Goal: Task Accomplishment & Management: Manage account settings

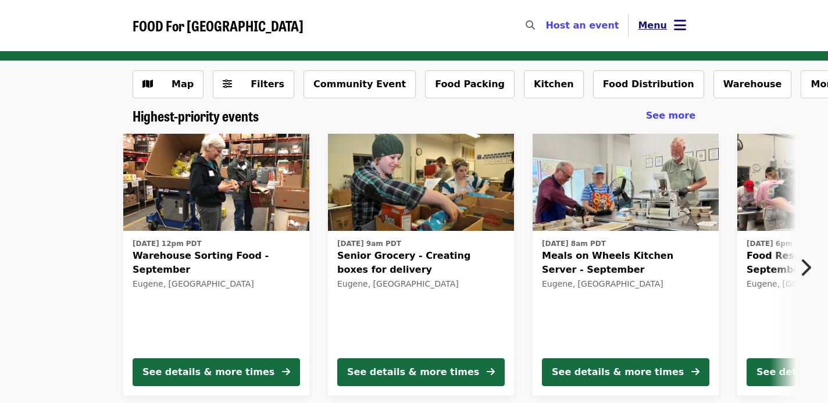
click at [679, 23] on icon "bars icon" at bounding box center [680, 25] width 12 height 17
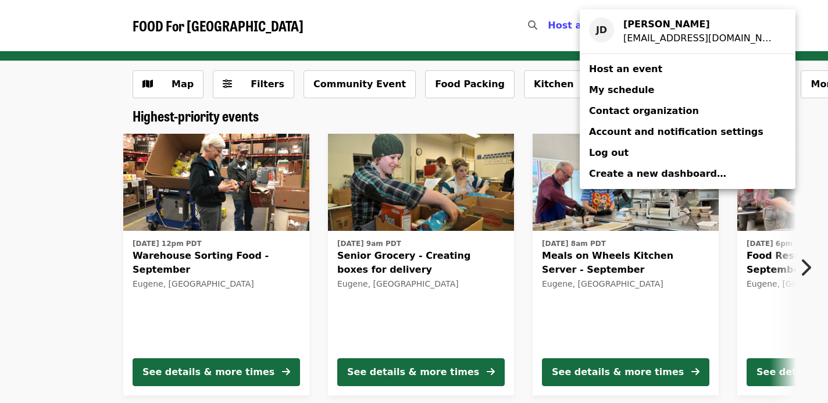
click at [633, 86] on span "My schedule" at bounding box center [621, 89] width 65 height 11
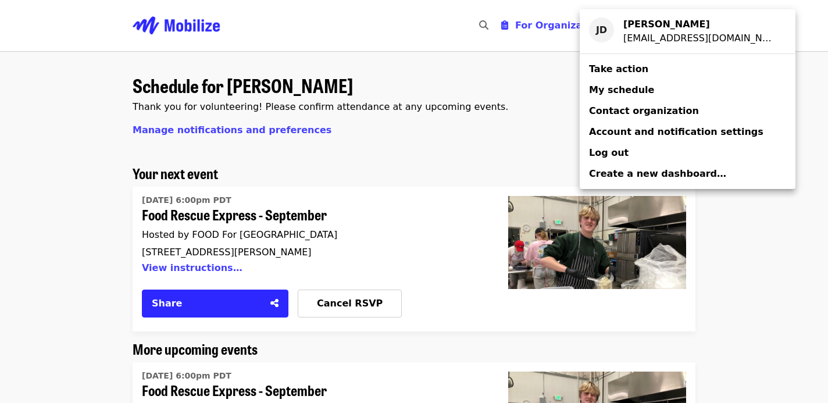
click at [430, 181] on div "Account menu" at bounding box center [414, 201] width 828 height 403
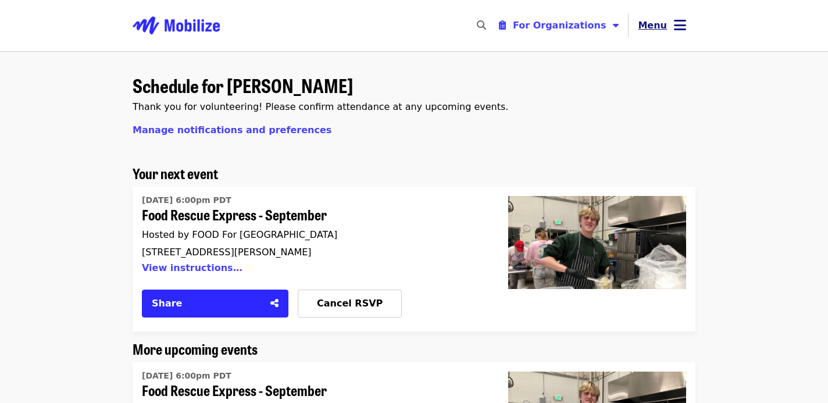
click at [673, 22] on button "Menu" at bounding box center [662, 26] width 67 height 28
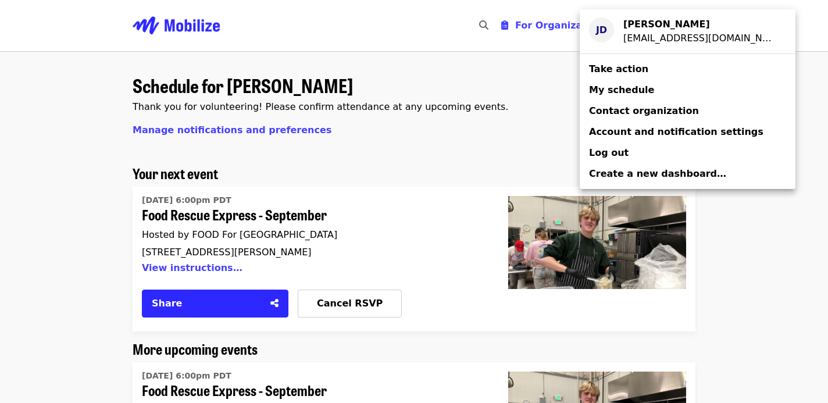
click at [605, 24] on div "JD" at bounding box center [601, 29] width 25 height 25
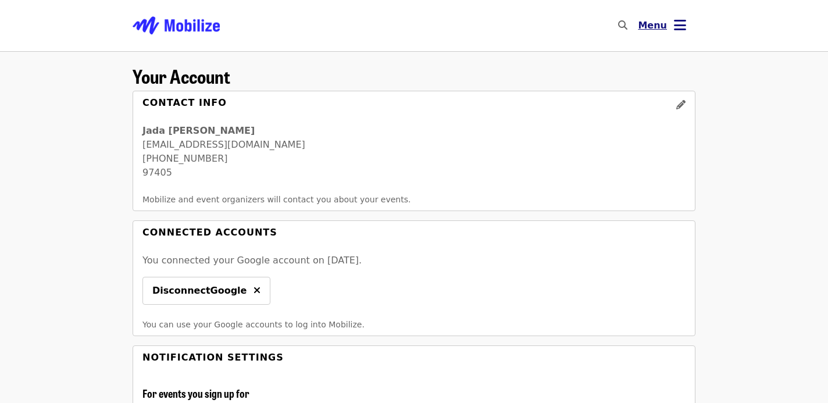
click at [673, 32] on button "Menu" at bounding box center [662, 26] width 67 height 28
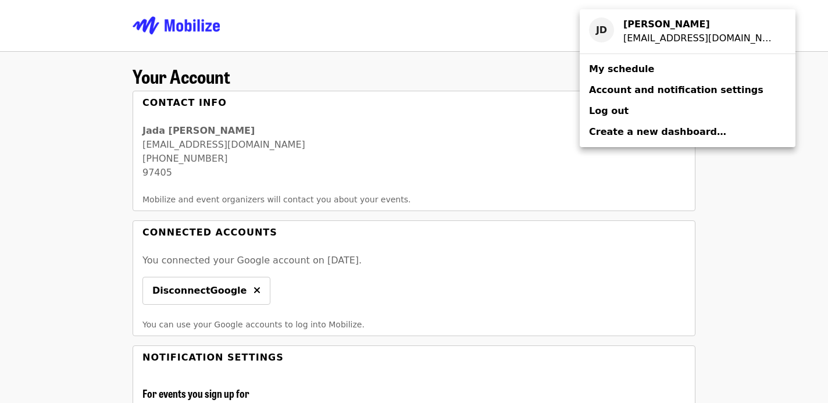
click at [628, 66] on span "My schedule" at bounding box center [621, 68] width 65 height 11
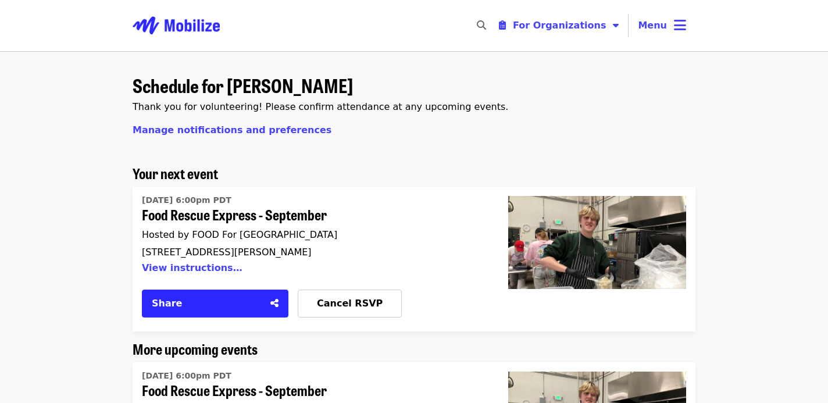
click at [184, 33] on img "Main navigation" at bounding box center [176, 25] width 87 height 37
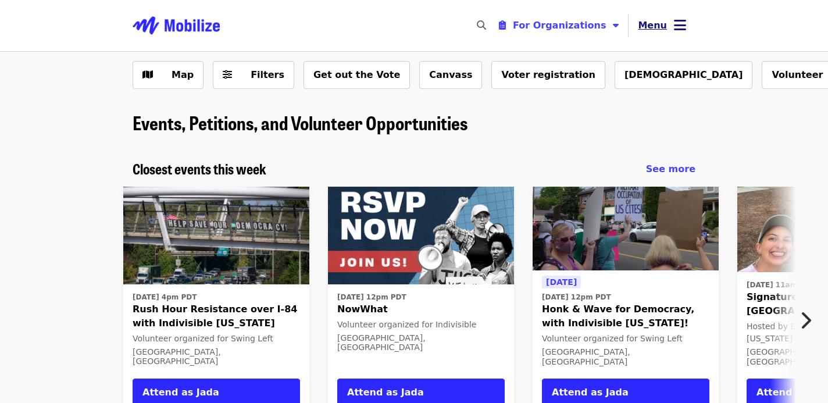
click at [662, 23] on span "Menu" at bounding box center [652, 25] width 29 height 11
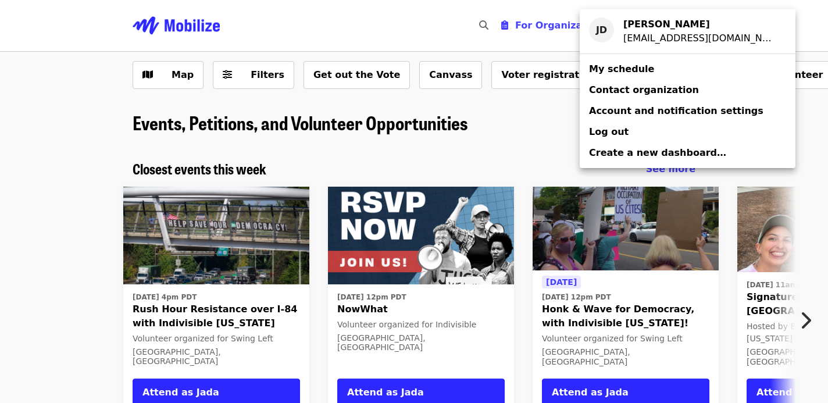
click at [635, 66] on span "My schedule" at bounding box center [621, 68] width 65 height 11
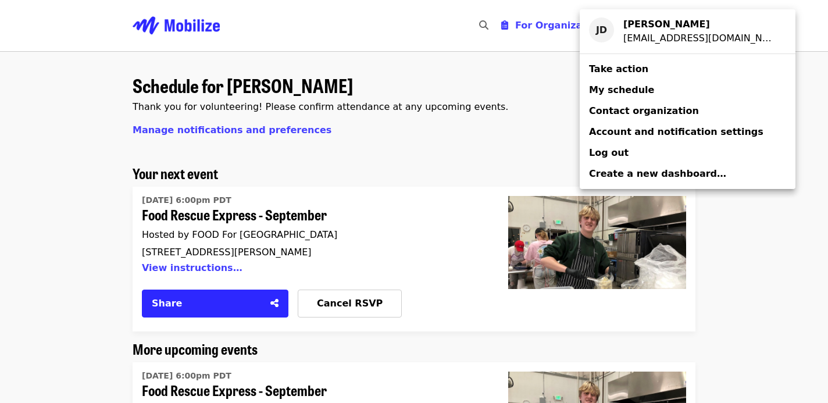
click at [241, 215] on div "Account menu" at bounding box center [414, 201] width 828 height 403
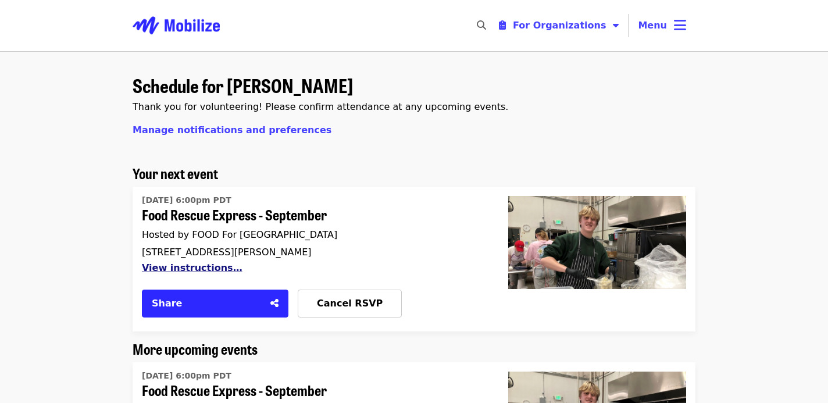
click at [180, 266] on button "View instructions…" at bounding box center [192, 267] width 101 height 11
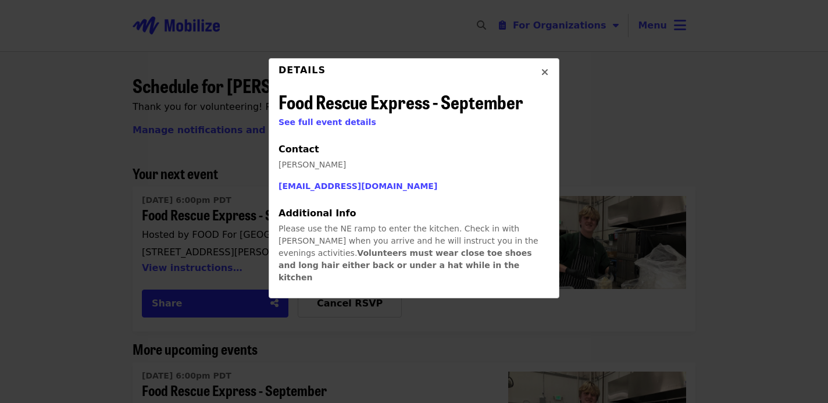
click at [313, 109] on span "Food Rescue Express - September" at bounding box center [401, 101] width 245 height 27
click at [313, 123] on span "See full event details" at bounding box center [328, 121] width 98 height 9
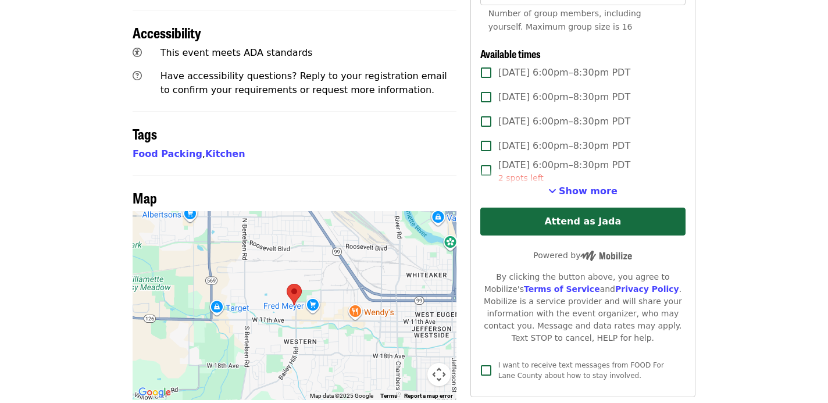
scroll to position [544, 0]
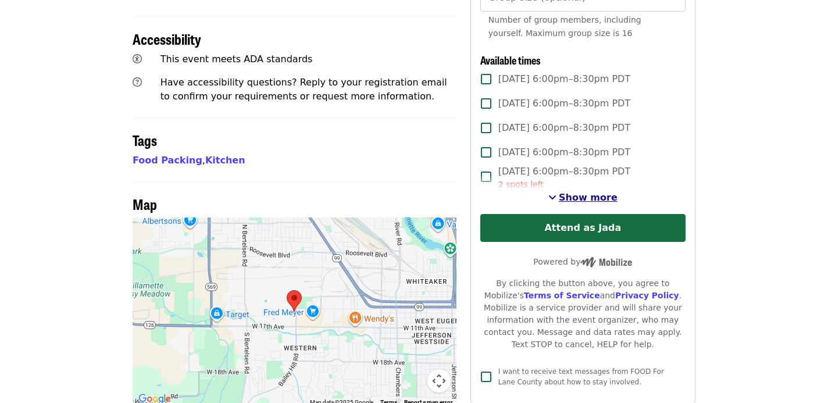
click at [575, 192] on span "Show more" at bounding box center [588, 197] width 59 height 11
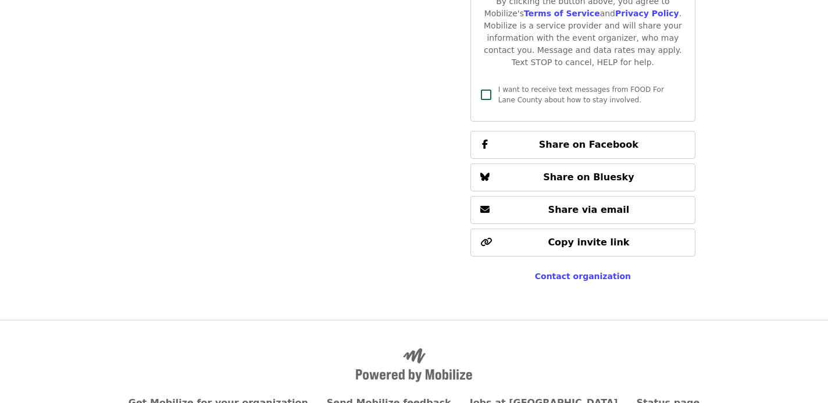
scroll to position [1033, 0]
